Goal: Information Seeking & Learning: Learn about a topic

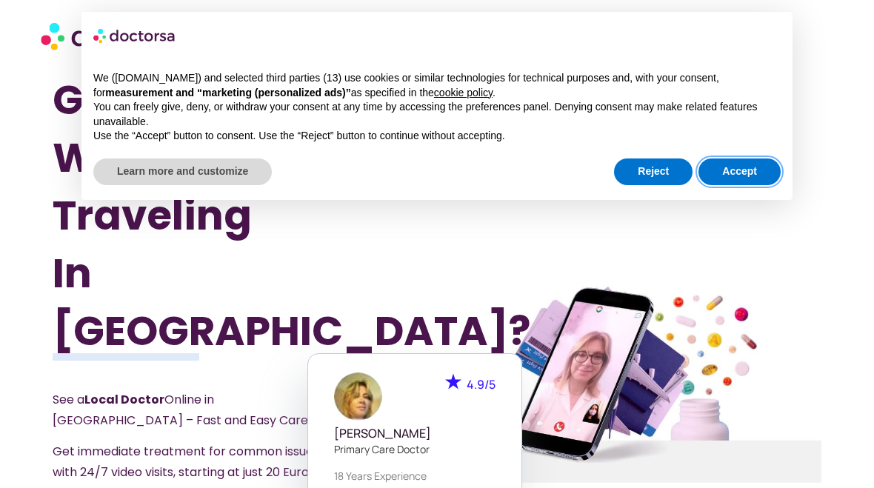
click at [738, 178] on button "Accept" at bounding box center [739, 171] width 82 height 27
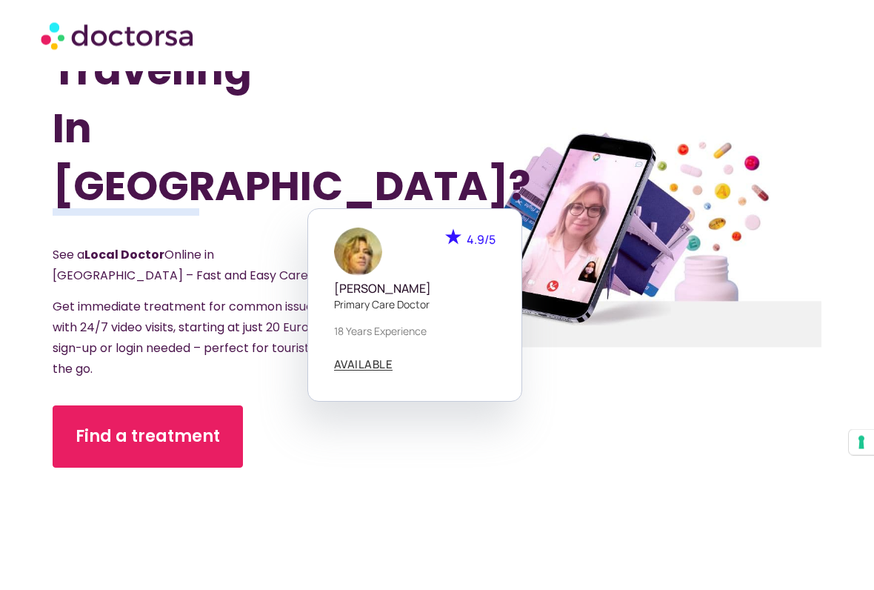
scroll to position [145, 0]
click at [575, 376] on div "4.9/5 Dr. Paola Casadidio Primary care doctor 18 years experience AVAILABLE" at bounding box center [629, 305] width 215 height 194
click at [512, 427] on div at bounding box center [629, 238] width 439 height 712
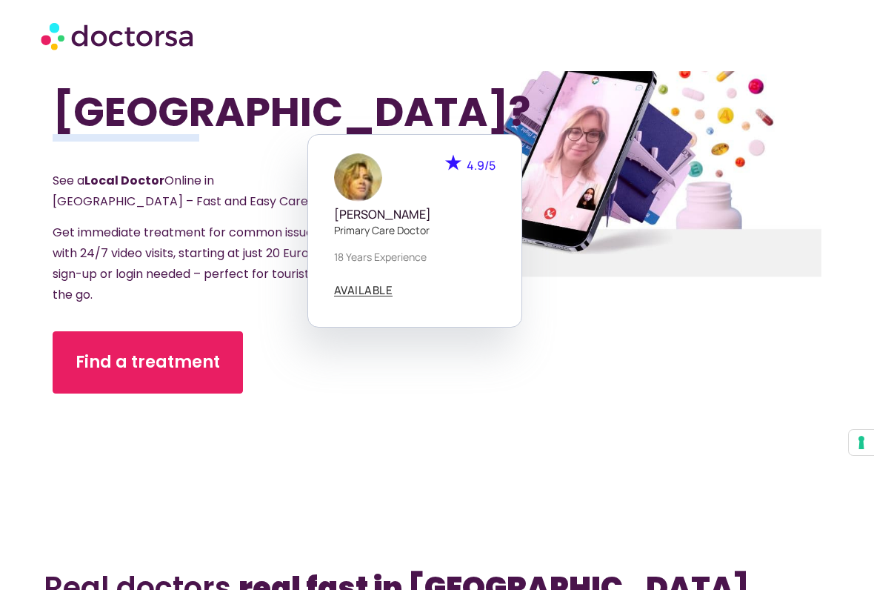
scroll to position [221, 0]
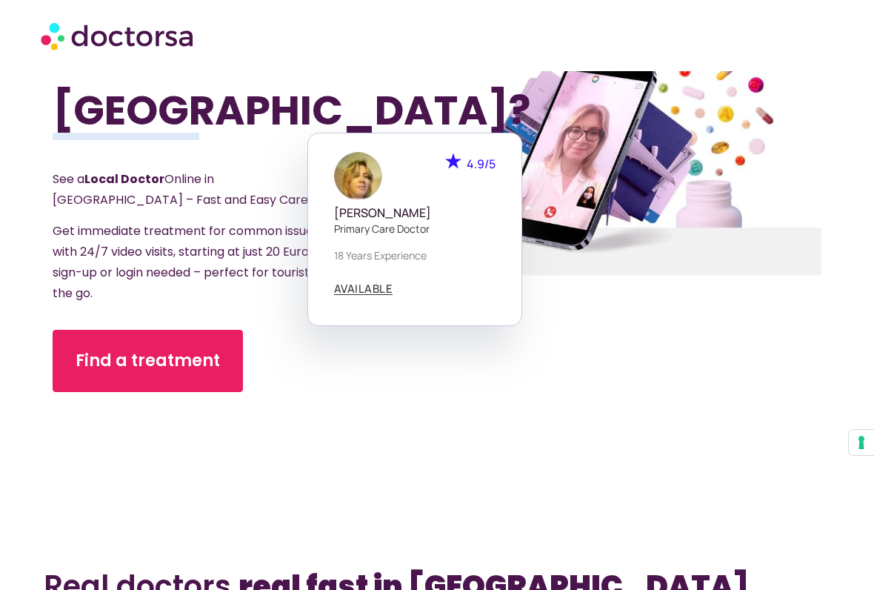
click at [570, 364] on div at bounding box center [629, 161] width 454 height 735
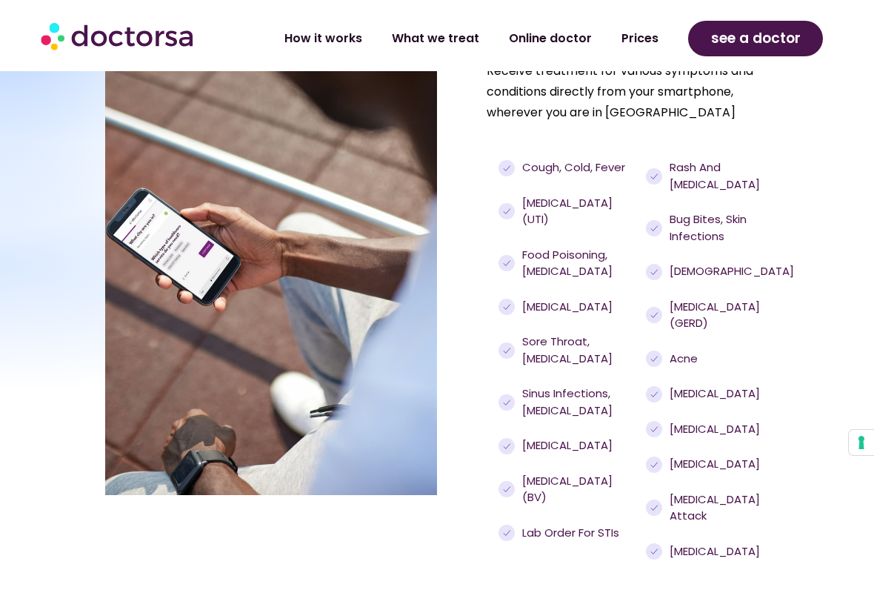
scroll to position [1271, 0]
click at [715, 487] on span "Hypothyroidism" at bounding box center [713, 552] width 94 height 17
click at [721, 487] on div "Rash and eczema Bug bites, skin infections Asthma Acid reflux (GERD) Acne Erect…" at bounding box center [705, 359] width 127 height 407
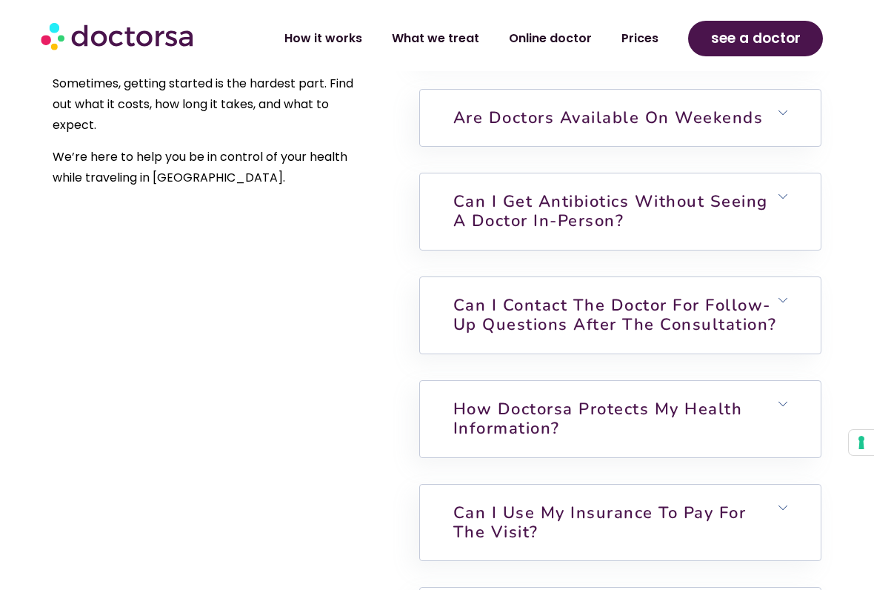
scroll to position [3518, 0]
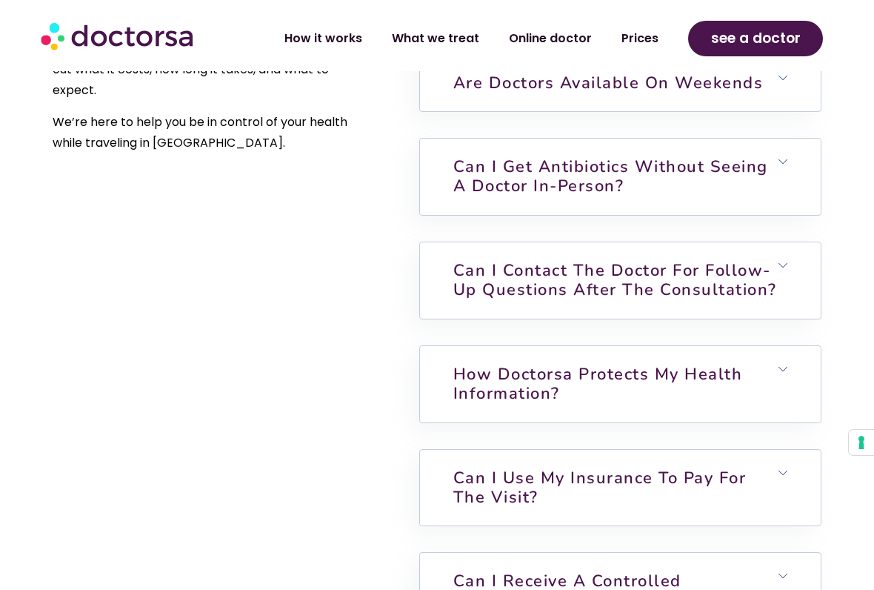
click at [801, 450] on h6 "Can I use my insurance to pay for the visit?" at bounding box center [620, 488] width 401 height 76
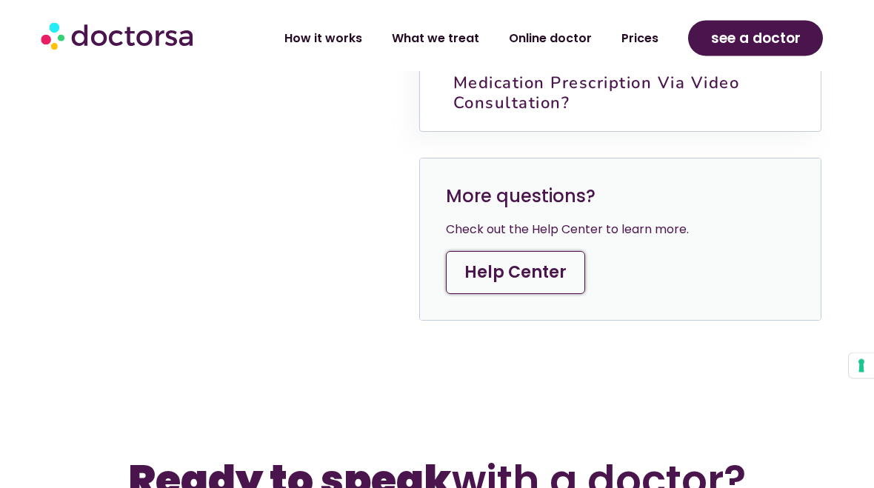
scroll to position [4186, 0]
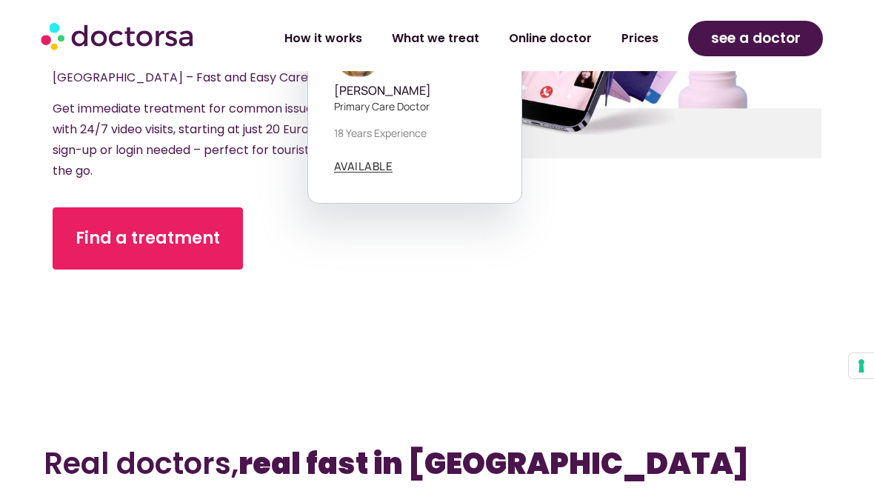
scroll to position [413, 0]
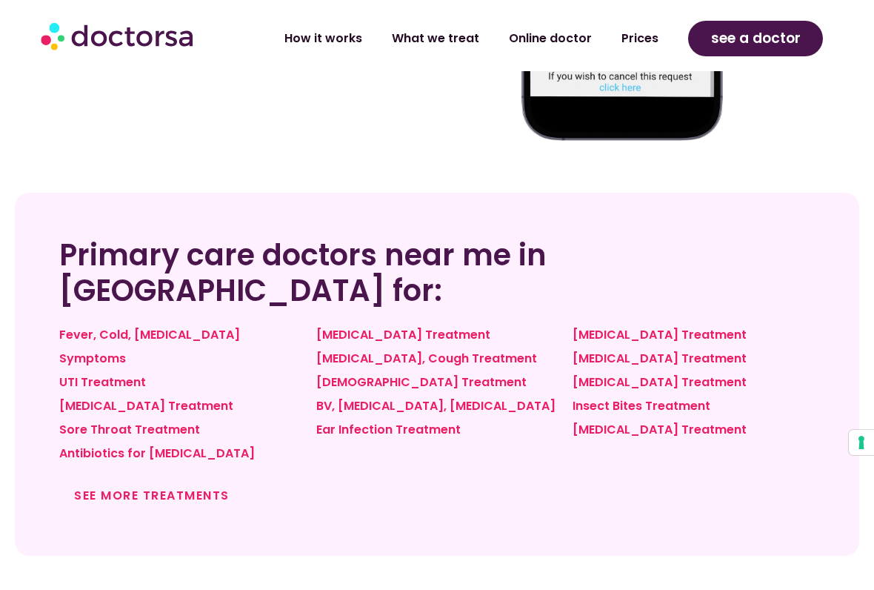
scroll to position [1140, 0]
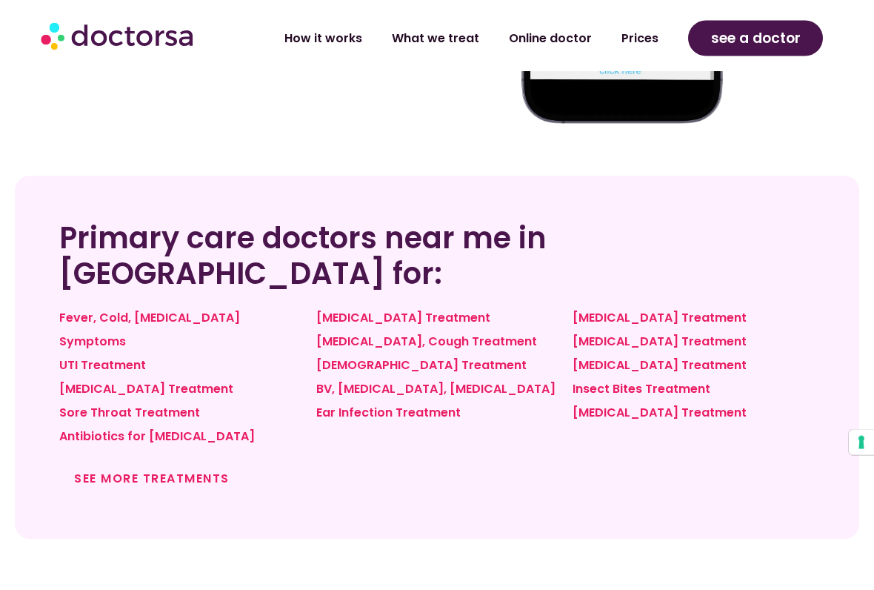
click at [158, 470] on link "See more treatments" at bounding box center [152, 478] width 156 height 17
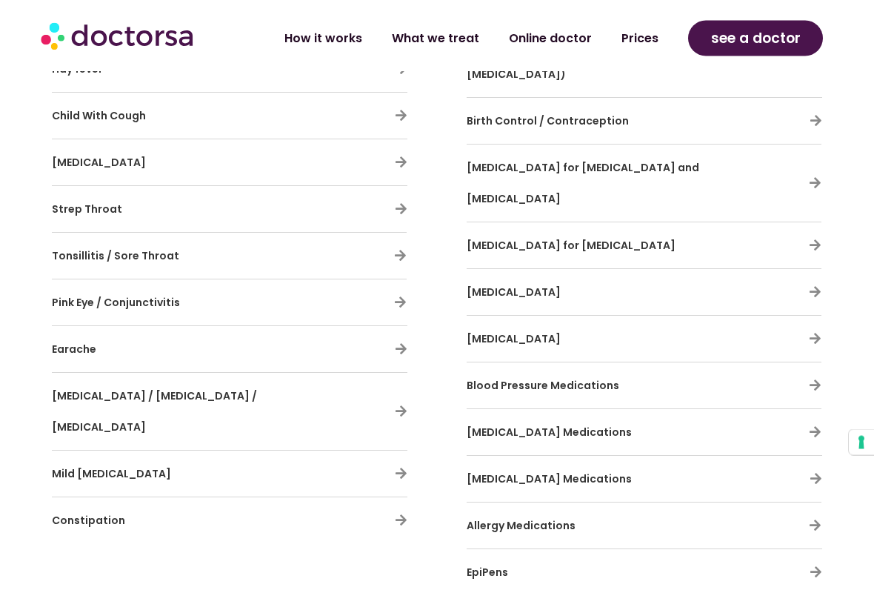
scroll to position [4238, 0]
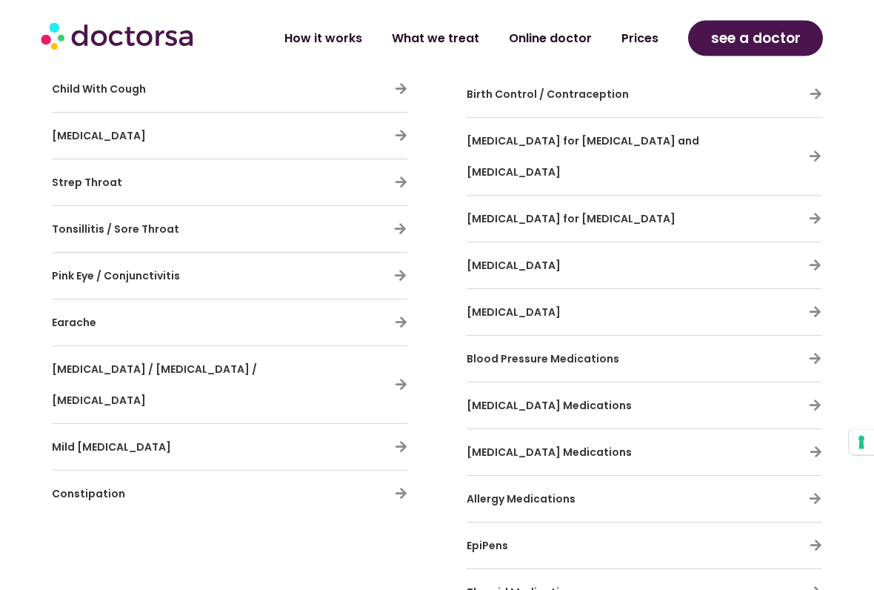
click at [816, 390] on div "[MEDICAL_DATA] Medications" at bounding box center [644, 405] width 355 height 31
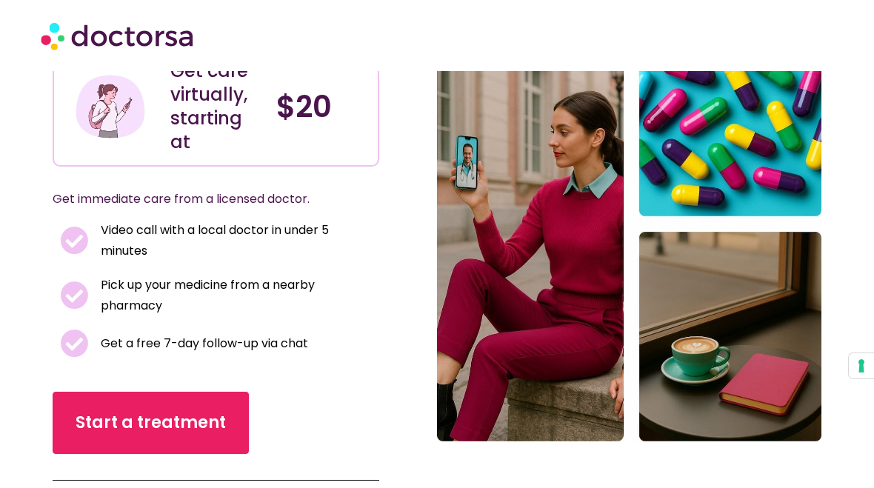
scroll to position [0, 0]
